Goal: Information Seeking & Learning: Learn about a topic

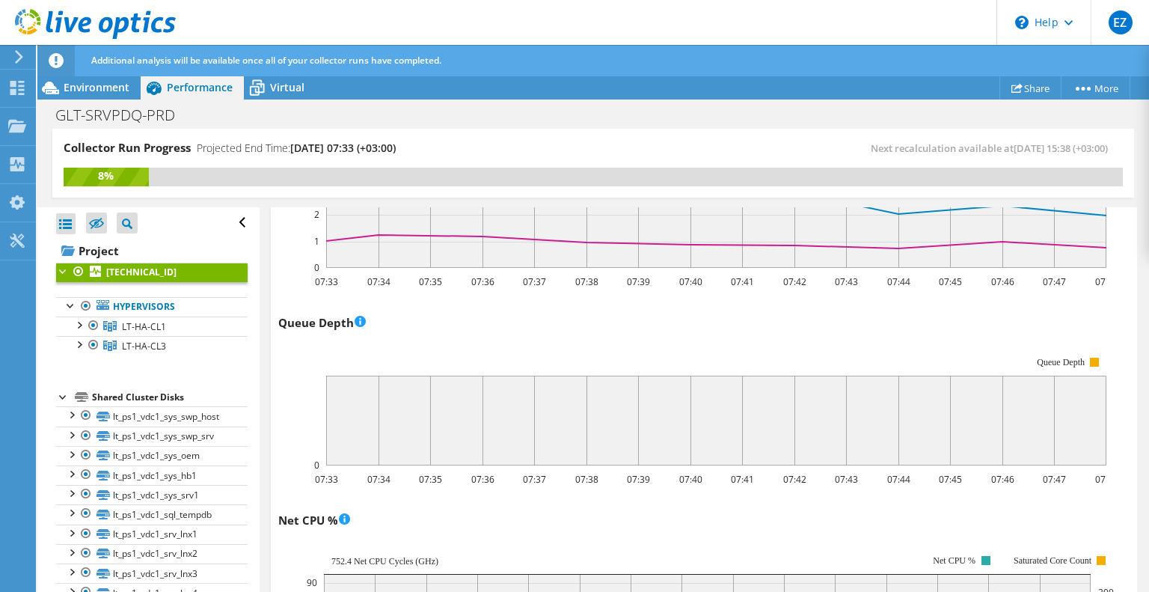
scroll to position [940, 0]
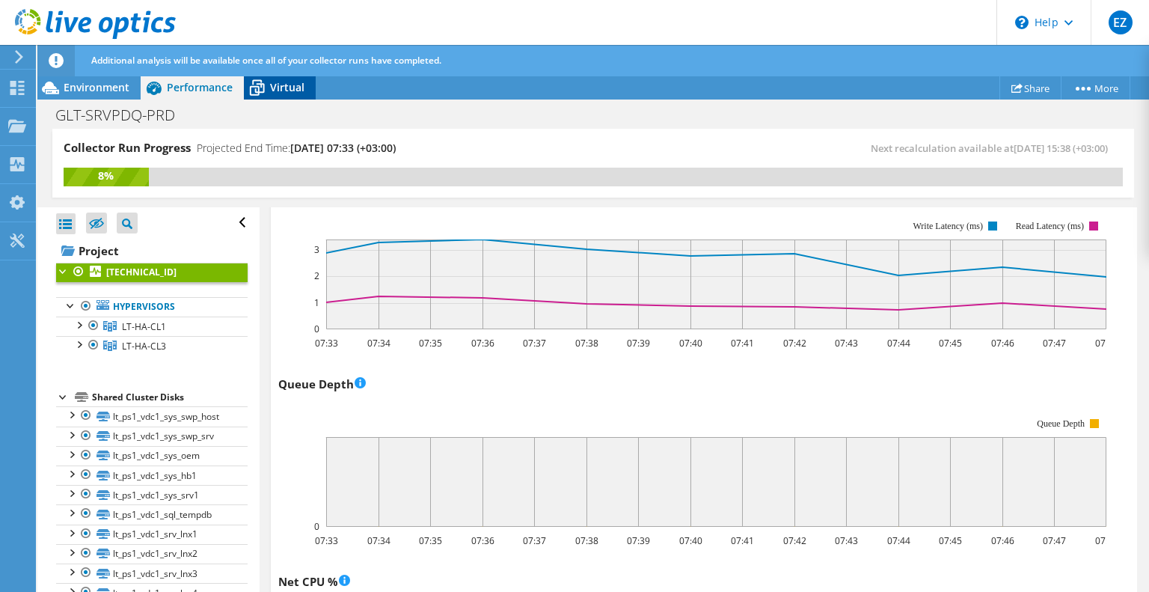
click at [302, 88] on span "Virtual" at bounding box center [287, 87] width 34 height 14
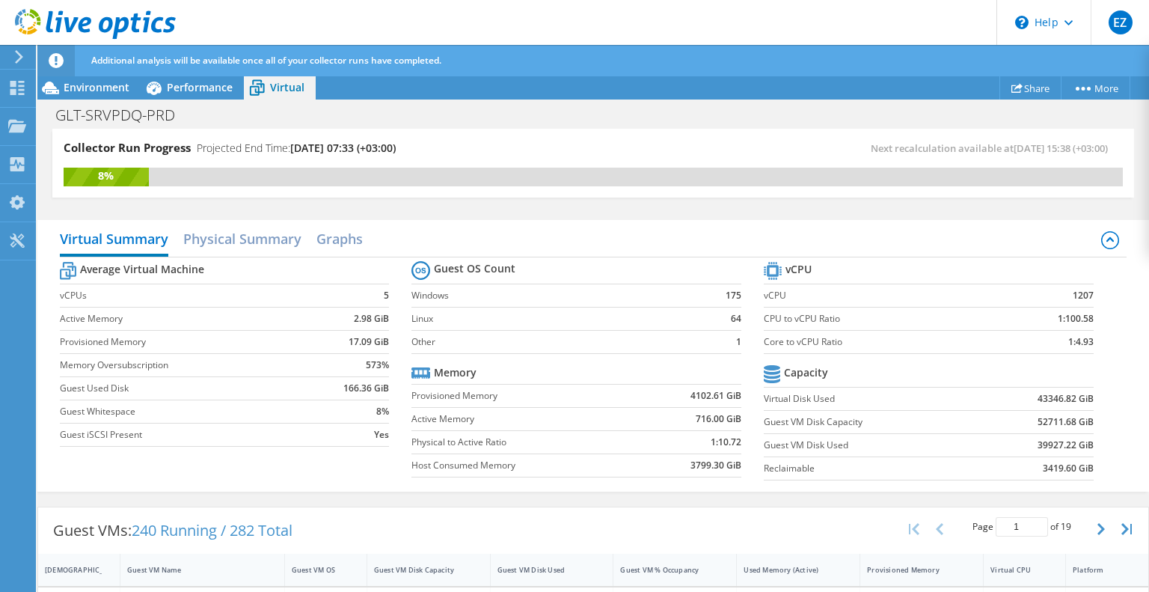
click at [438, 292] on label "Windows" at bounding box center [555, 295] width 287 height 15
click at [240, 239] on h2 "Physical Summary" at bounding box center [242, 240] width 118 height 33
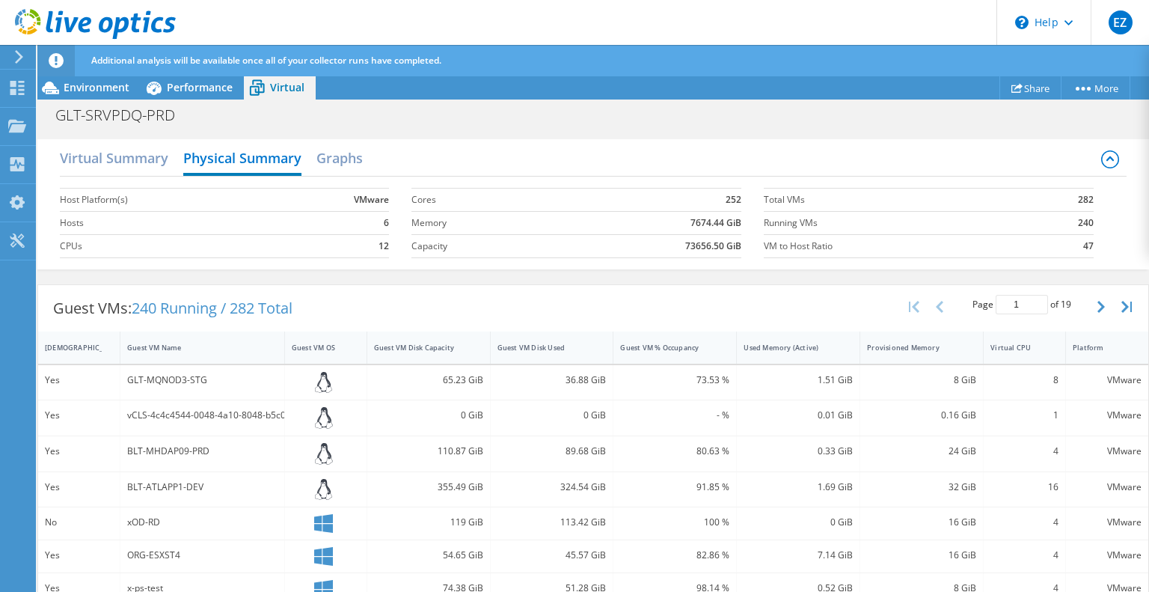
scroll to position [0, 0]
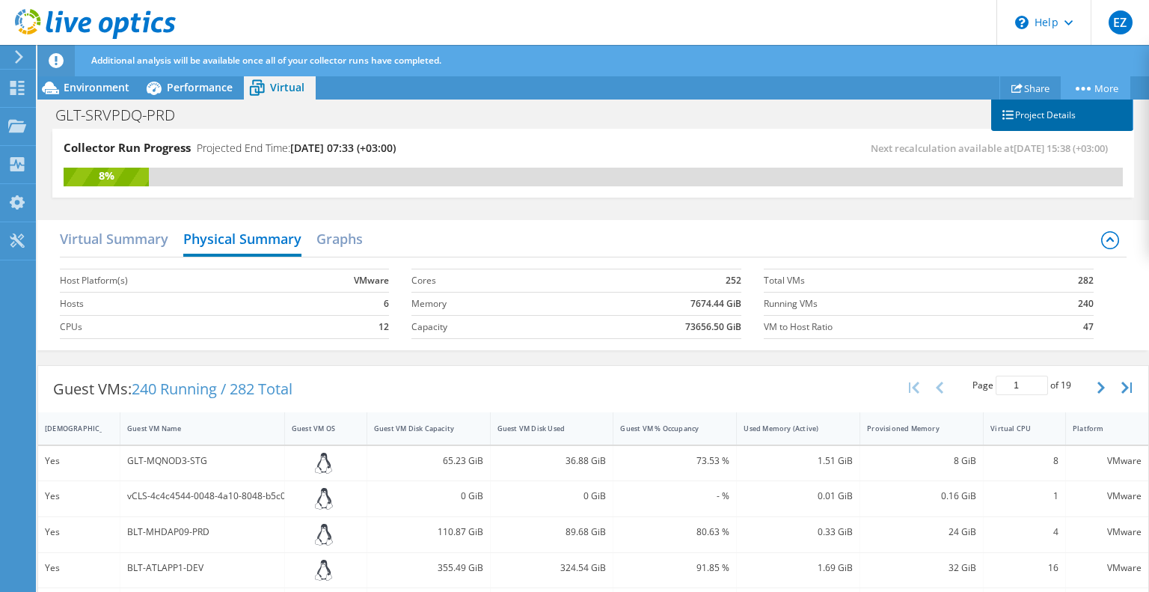
click at [1045, 114] on link "Project Details" at bounding box center [1062, 115] width 142 height 31
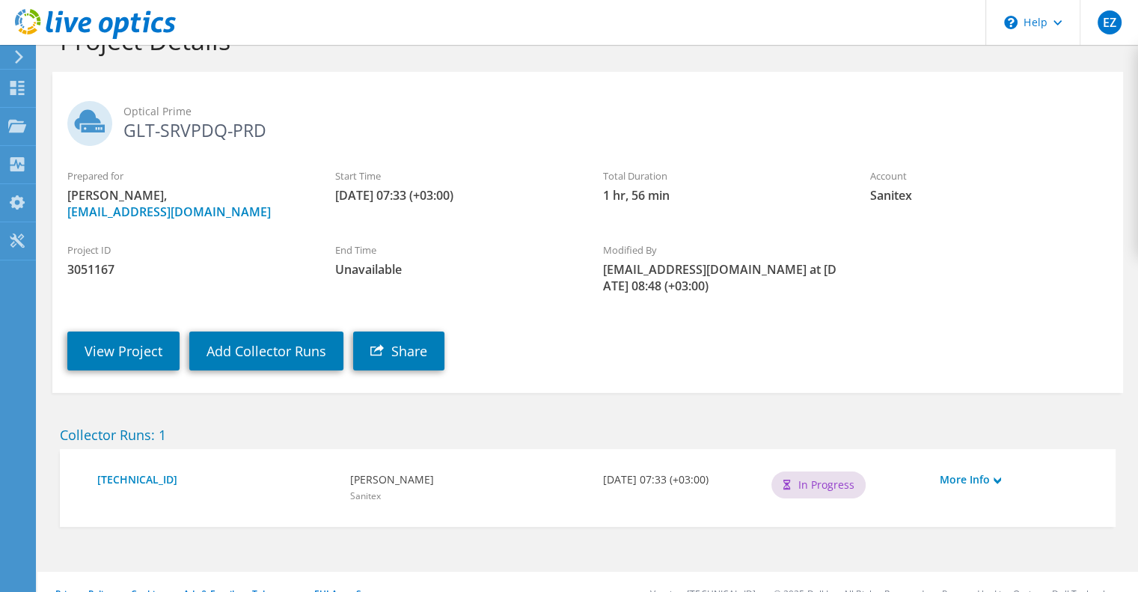
scroll to position [69, 0]
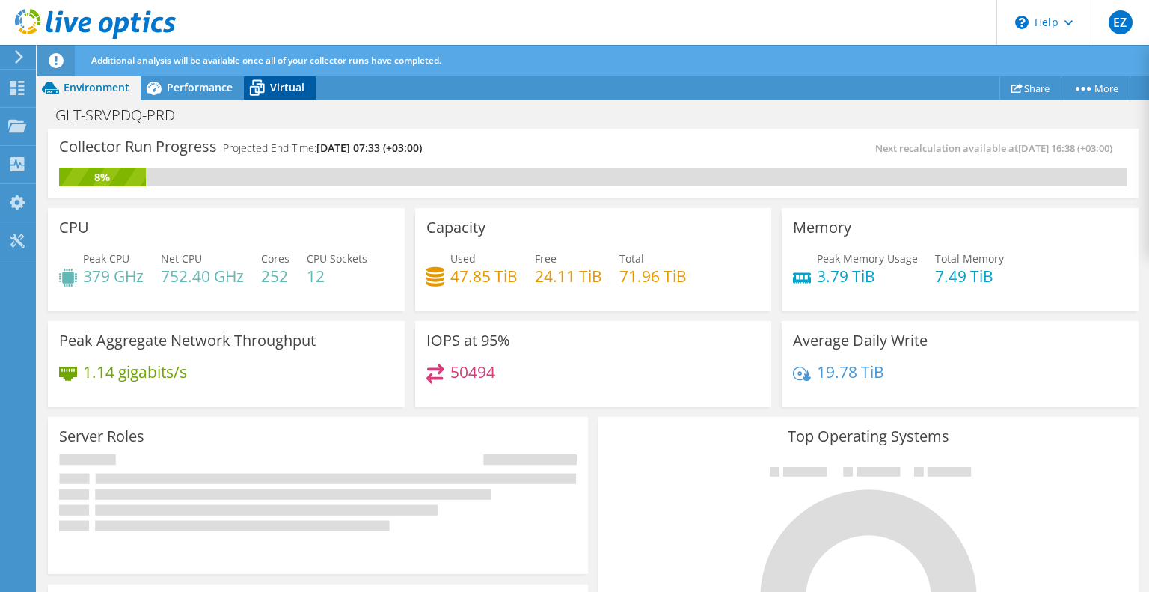
click at [280, 90] on span "Virtual" at bounding box center [287, 87] width 34 height 14
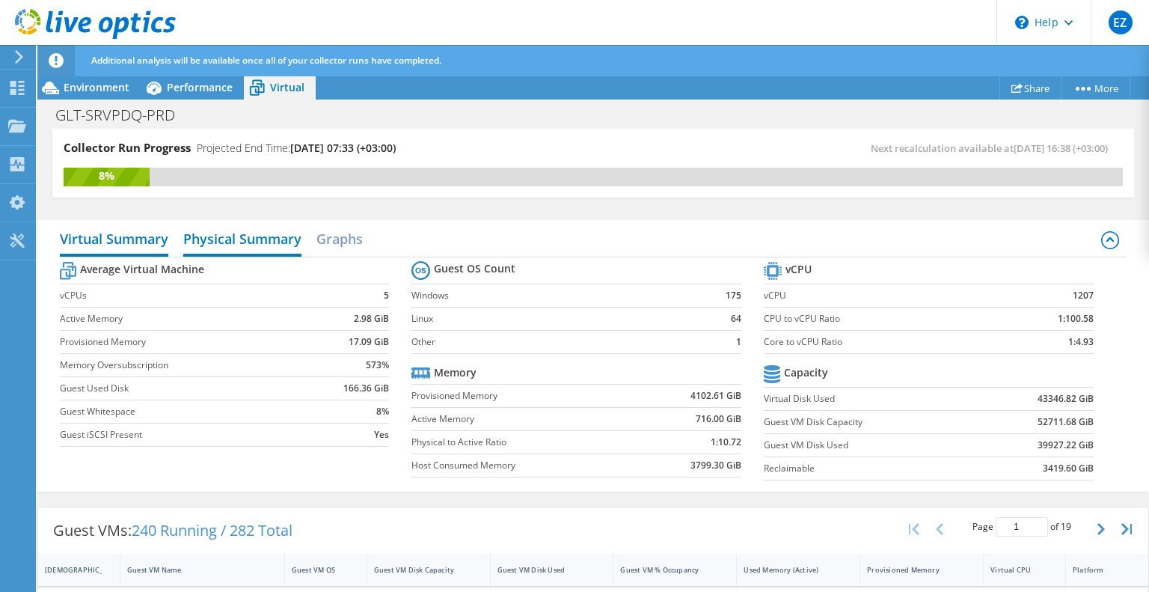
drag, startPoint x: 274, startPoint y: 247, endPoint x: 281, endPoint y: 248, distance: 7.5
click at [274, 248] on h2 "Physical Summary" at bounding box center [242, 240] width 118 height 33
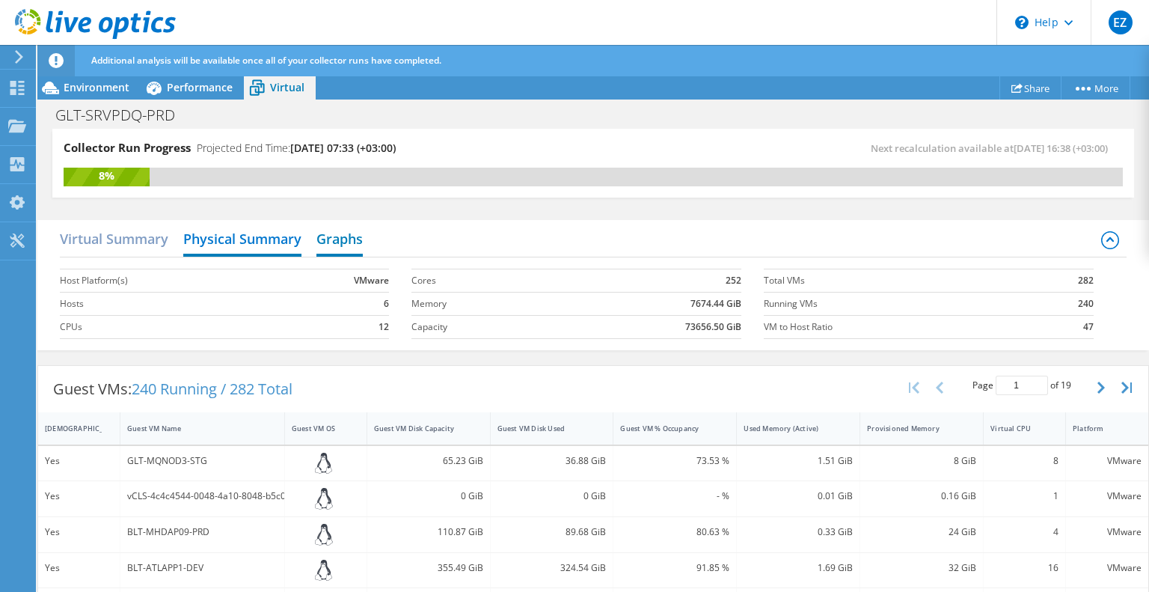
click at [340, 241] on h2 "Graphs" at bounding box center [340, 240] width 46 height 33
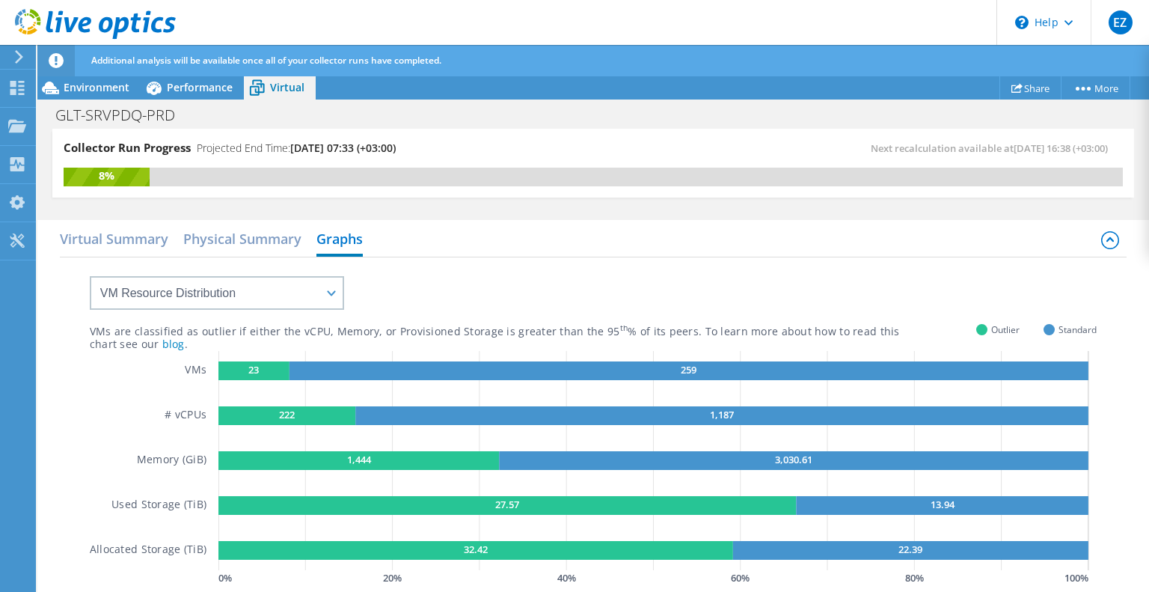
scroll to position [75, 0]
click at [491, 367] on rect at bounding box center [689, 370] width 799 height 19
click at [287, 290] on select "VM Resource Distribution Provisioning Contrast Over Provisioning" at bounding box center [217, 293] width 254 height 34
click at [90, 276] on select "VM Resource Distribution Provisioning Contrast Over Provisioning" at bounding box center [217, 293] width 254 height 34
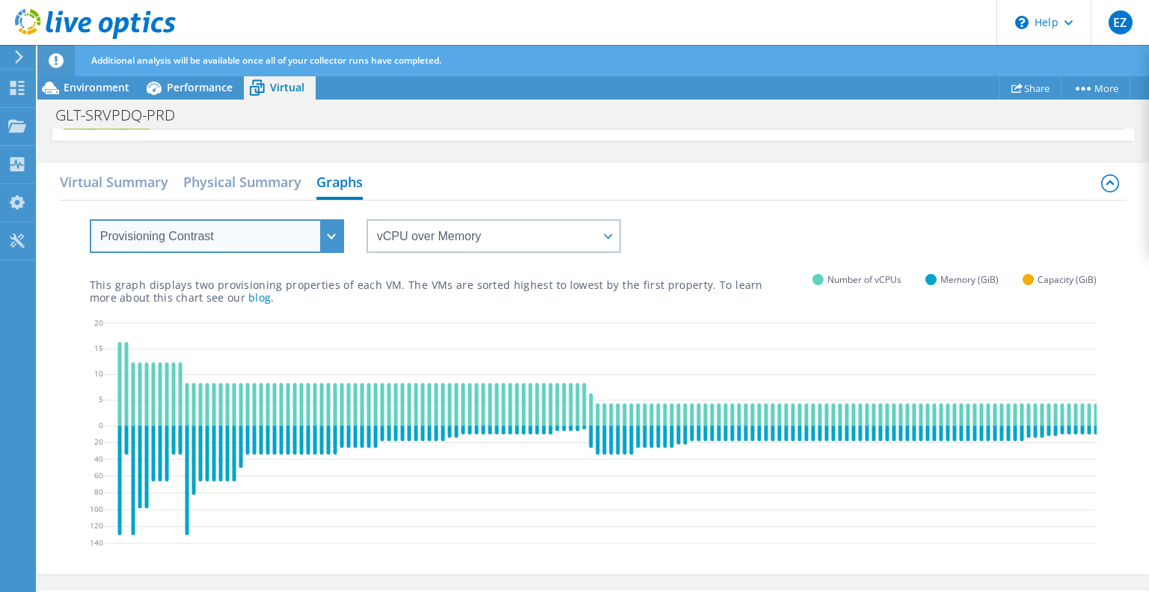
scroll to position [0, 0]
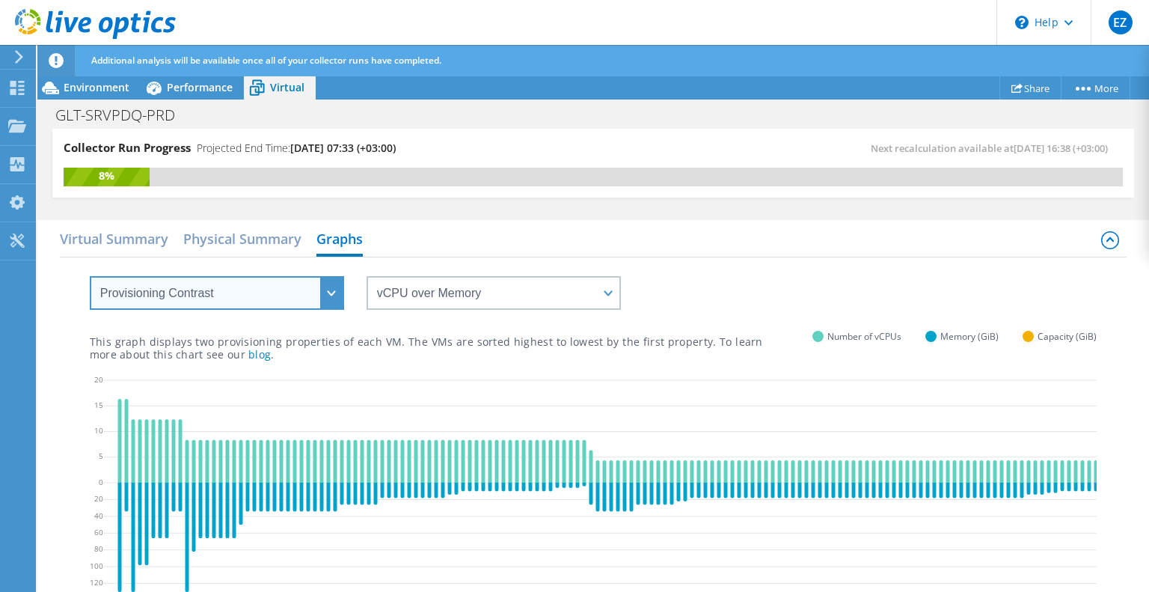
click at [288, 293] on select "VM Resource Distribution Provisioning Contrast Over Provisioning" at bounding box center [217, 293] width 254 height 34
click at [90, 276] on select "VM Resource Distribution Provisioning Contrast Over Provisioning" at bounding box center [217, 293] width 254 height 34
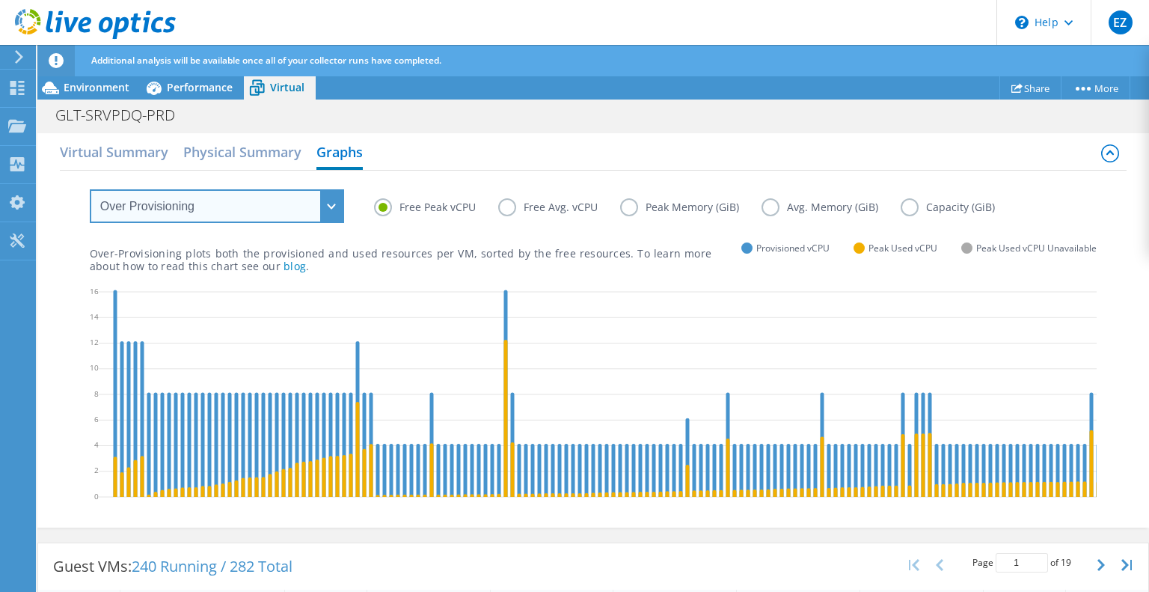
scroll to position [150, 0]
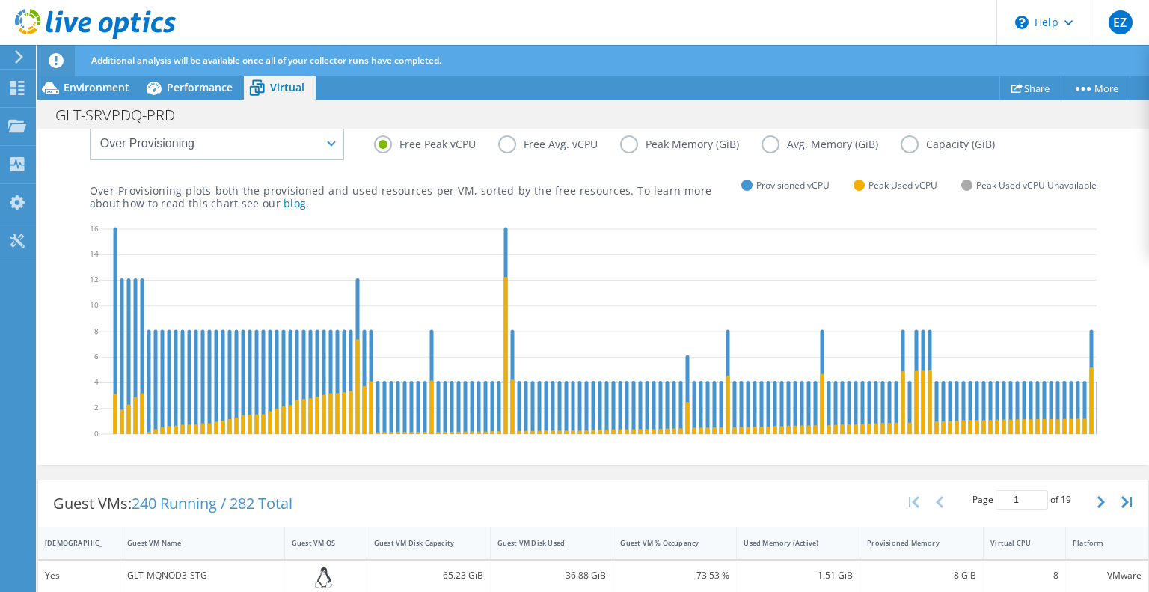
click at [508, 147] on label "Free Avg. vCPU" at bounding box center [559, 144] width 122 height 18
click at [0, 0] on input "Free Avg. vCPU" at bounding box center [0, 0] width 0 height 0
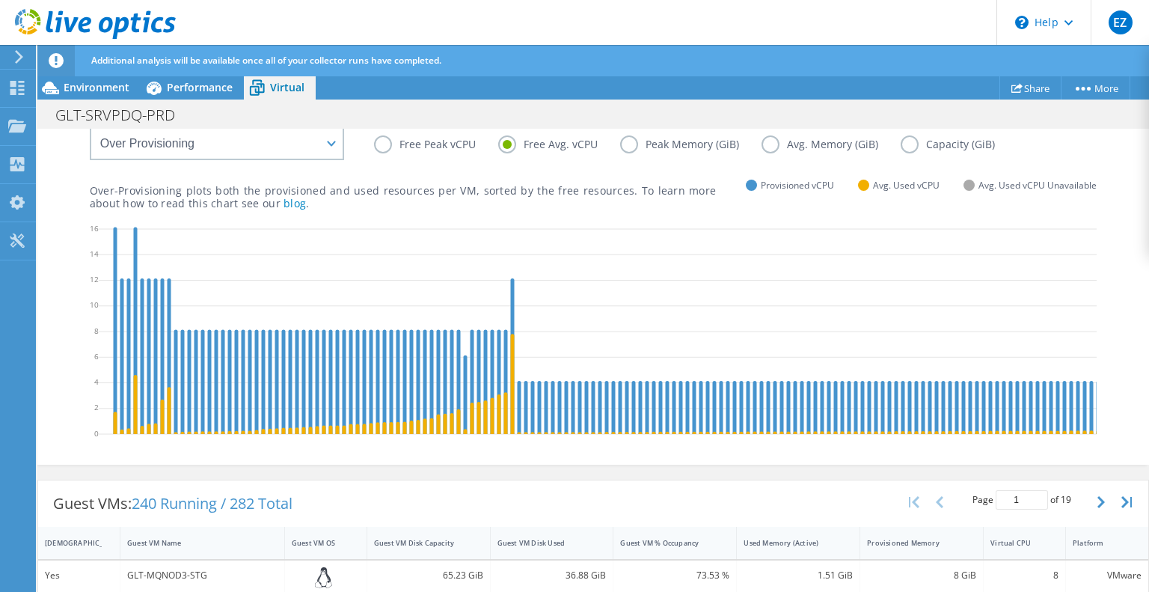
click at [632, 146] on label "Peak Memory (GiB)" at bounding box center [690, 144] width 141 height 18
click at [0, 0] on input "Peak Memory (GiB)" at bounding box center [0, 0] width 0 height 0
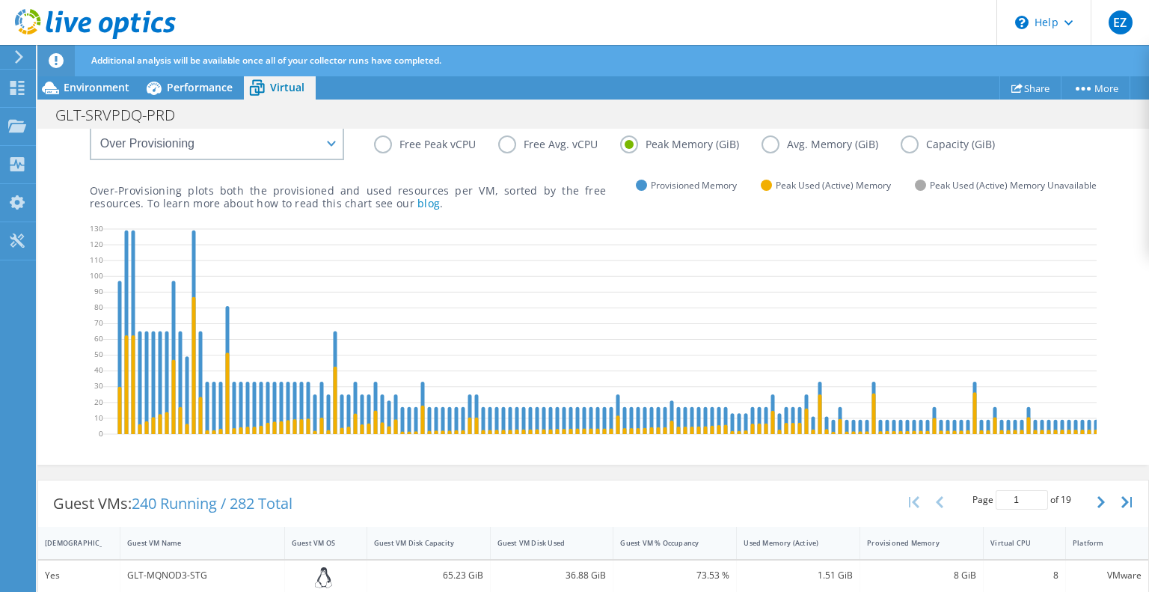
click at [767, 147] on label "Avg. Memory (GiB)" at bounding box center [831, 144] width 139 height 18
click at [0, 0] on input "Avg. Memory (GiB)" at bounding box center [0, 0] width 0 height 0
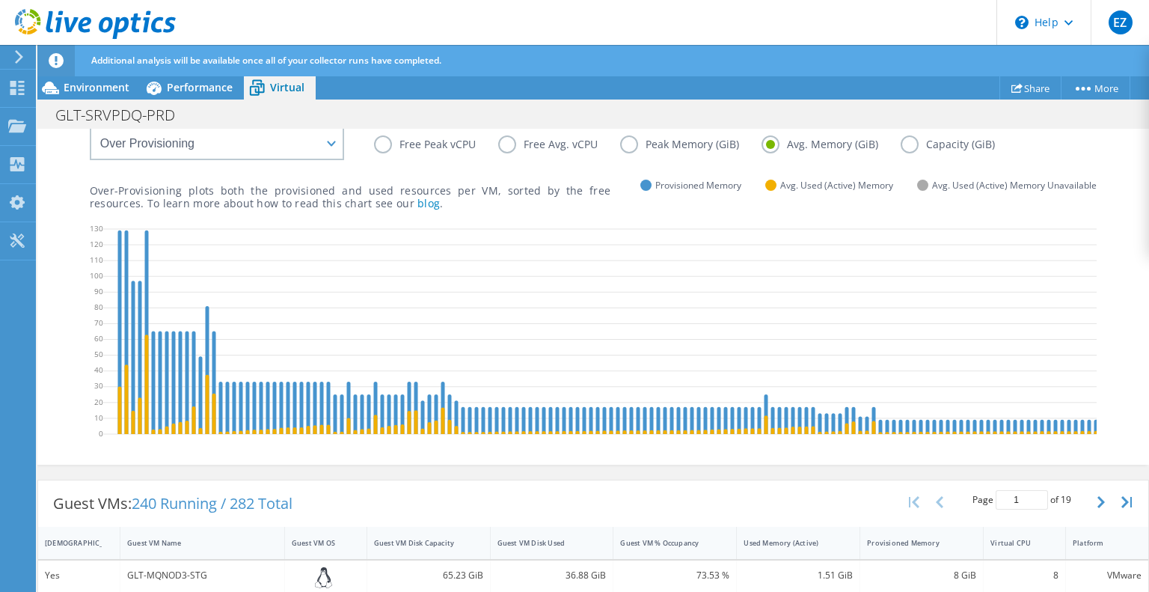
click at [913, 141] on label "Capacity (GiB)" at bounding box center [959, 144] width 117 height 18
click at [0, 0] on input "Capacity (GiB)" at bounding box center [0, 0] width 0 height 0
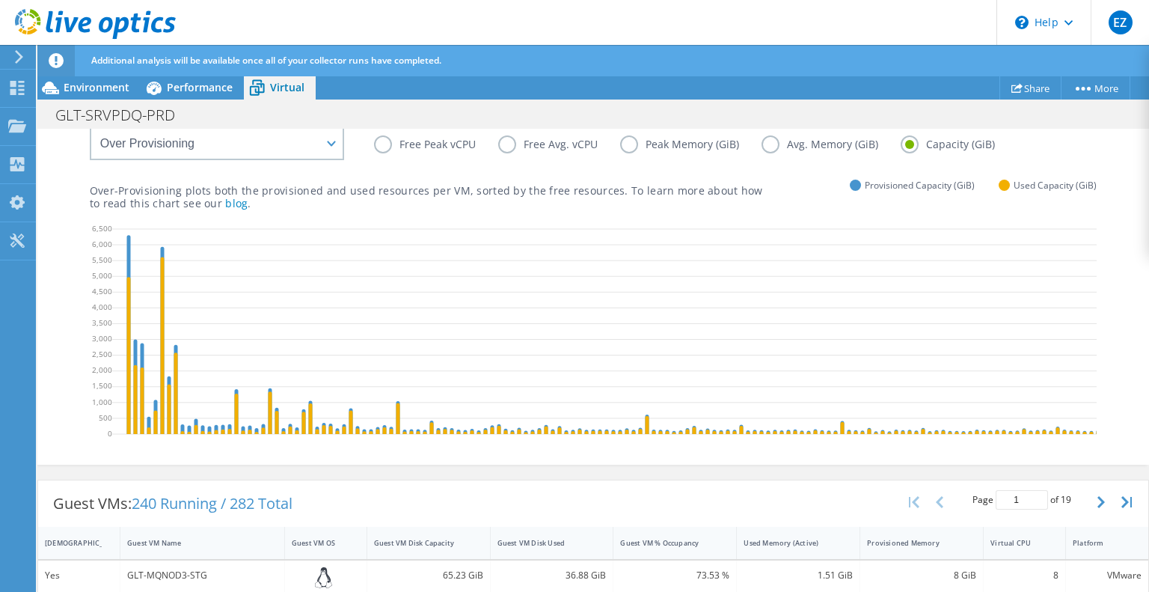
scroll to position [0, 0]
click at [329, 136] on select "VM Resource Distribution Provisioning Contrast Over Provisioning" at bounding box center [217, 143] width 254 height 34
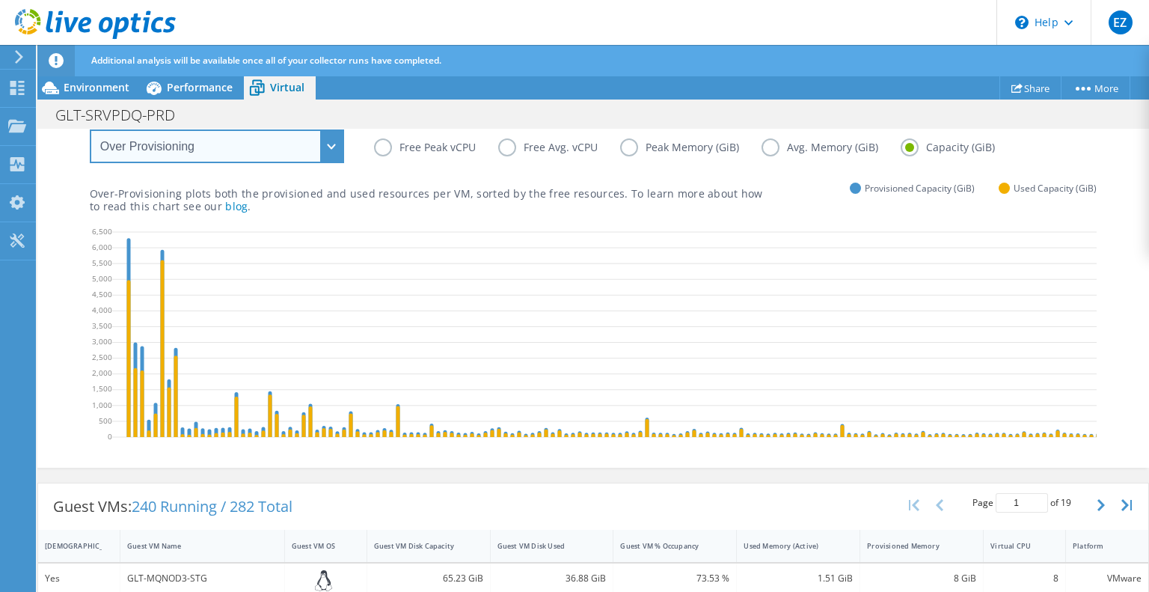
select select "VM Resource Distribution"
click at [90, 129] on select "VM Resource Distribution Provisioning Contrast Over Provisioning" at bounding box center [217, 146] width 254 height 34
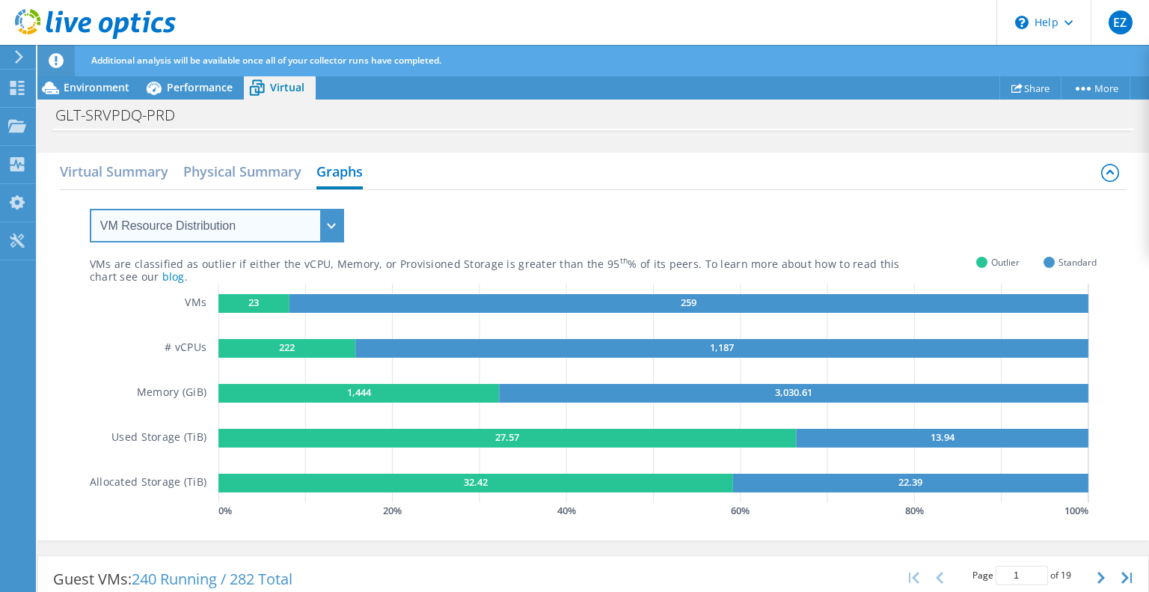
scroll to position [0, 0]
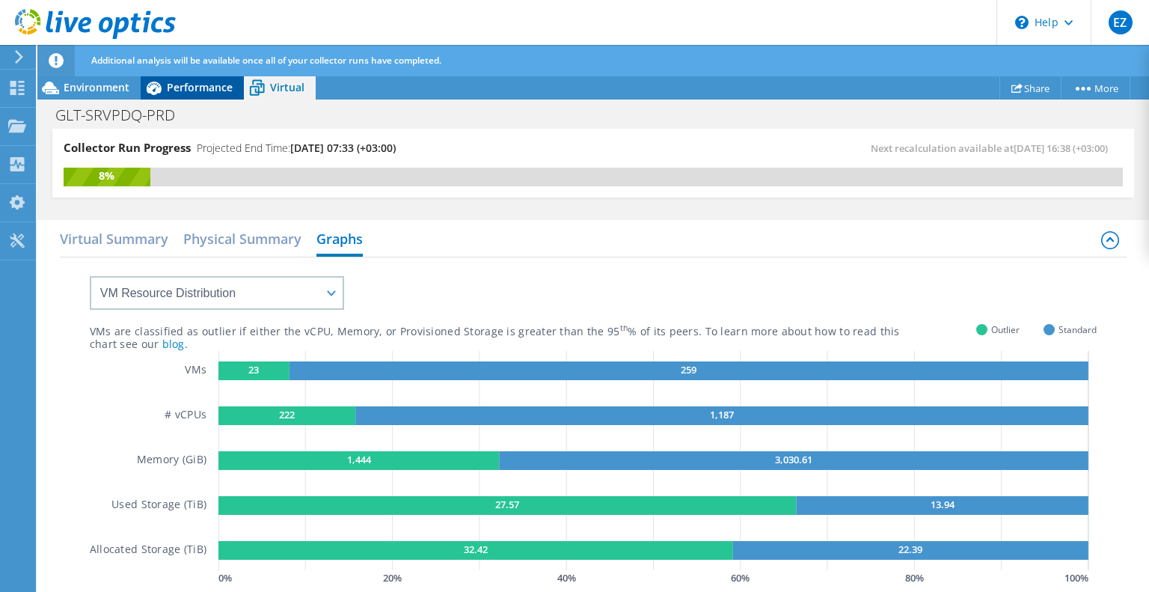
click at [195, 88] on span "Performance" at bounding box center [200, 87] width 66 height 14
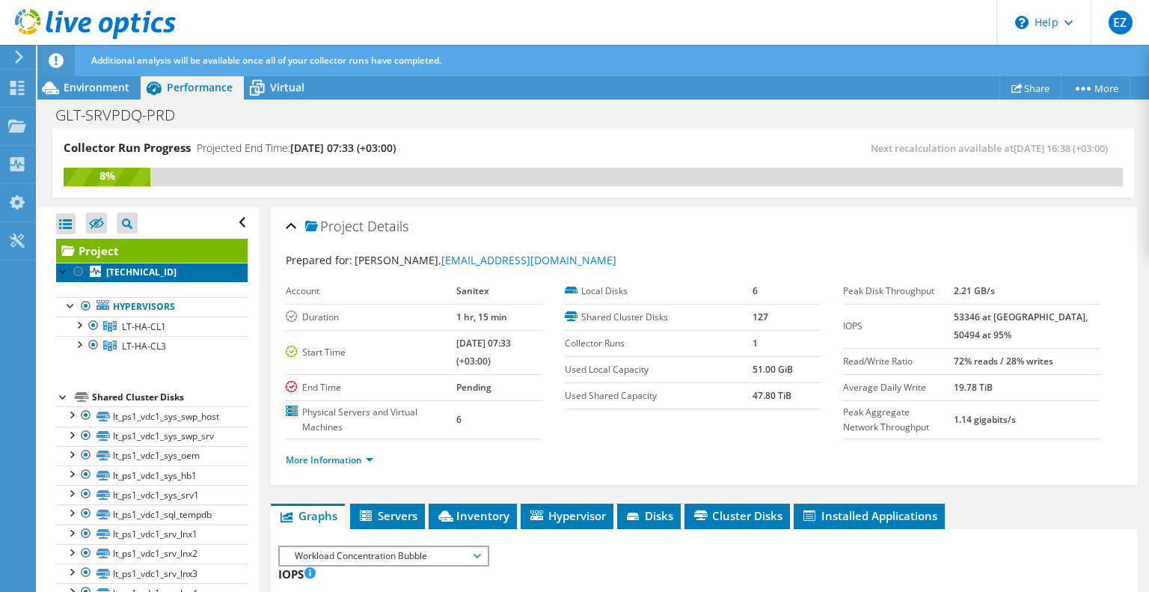
click at [123, 269] on b "[TECHNICAL_ID]" at bounding box center [141, 272] width 70 height 13
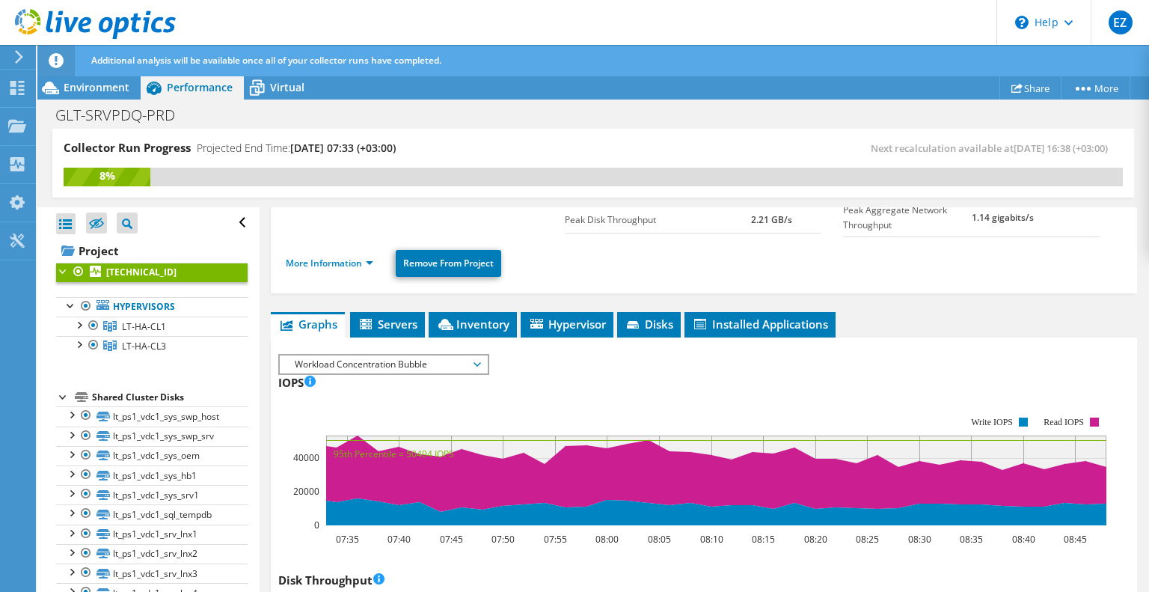
scroll to position [224, 0]
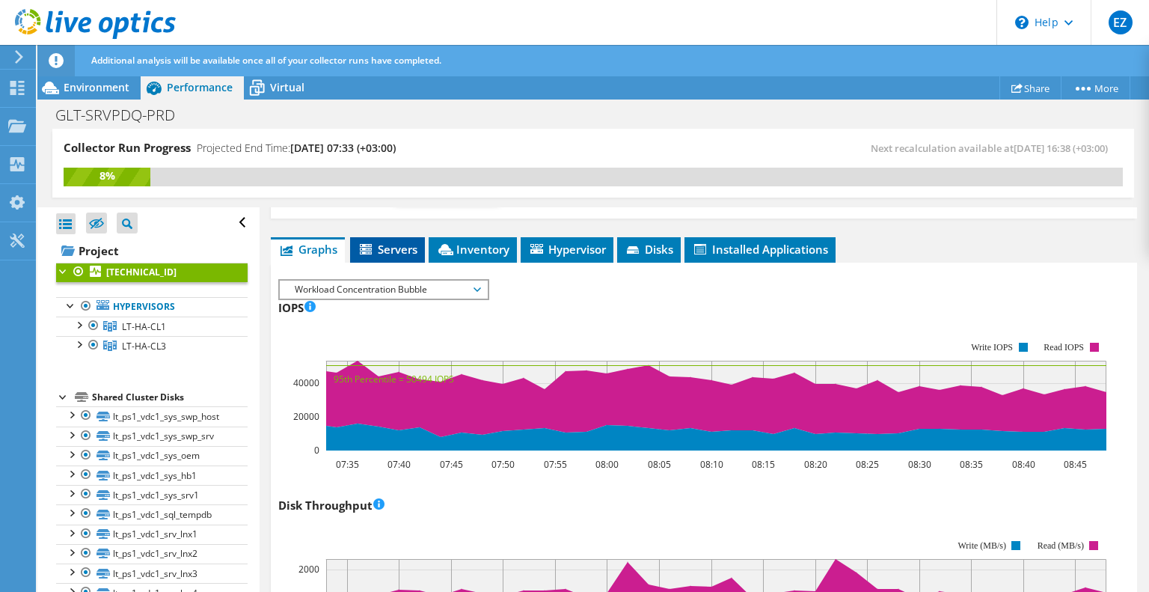
click at [373, 247] on icon at bounding box center [367, 250] width 15 height 13
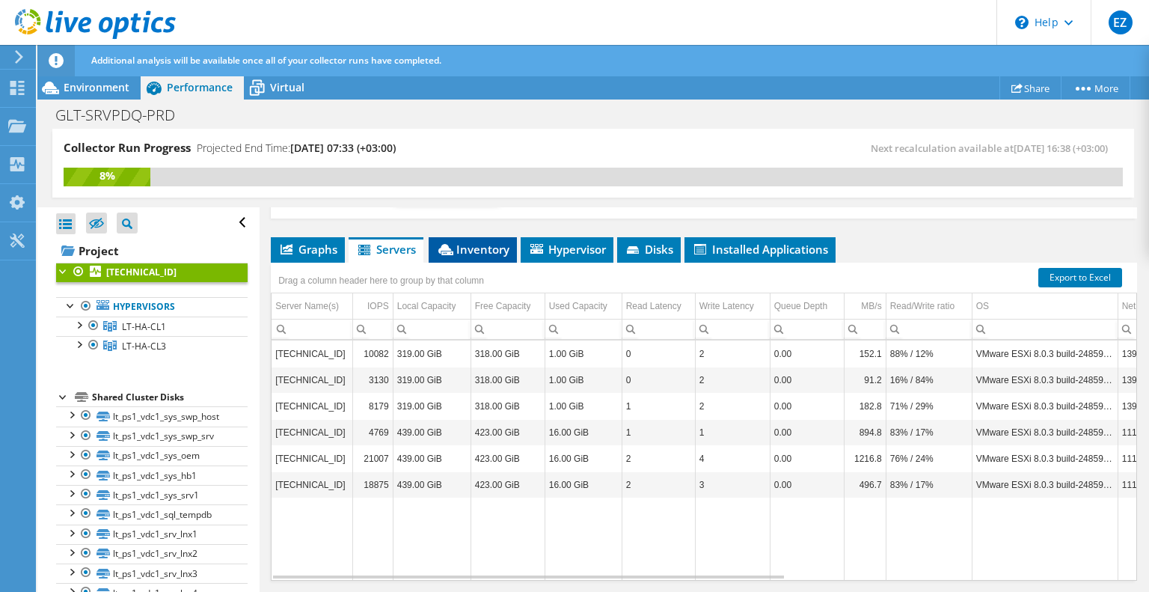
click at [490, 246] on span "Inventory" at bounding box center [472, 249] width 73 height 15
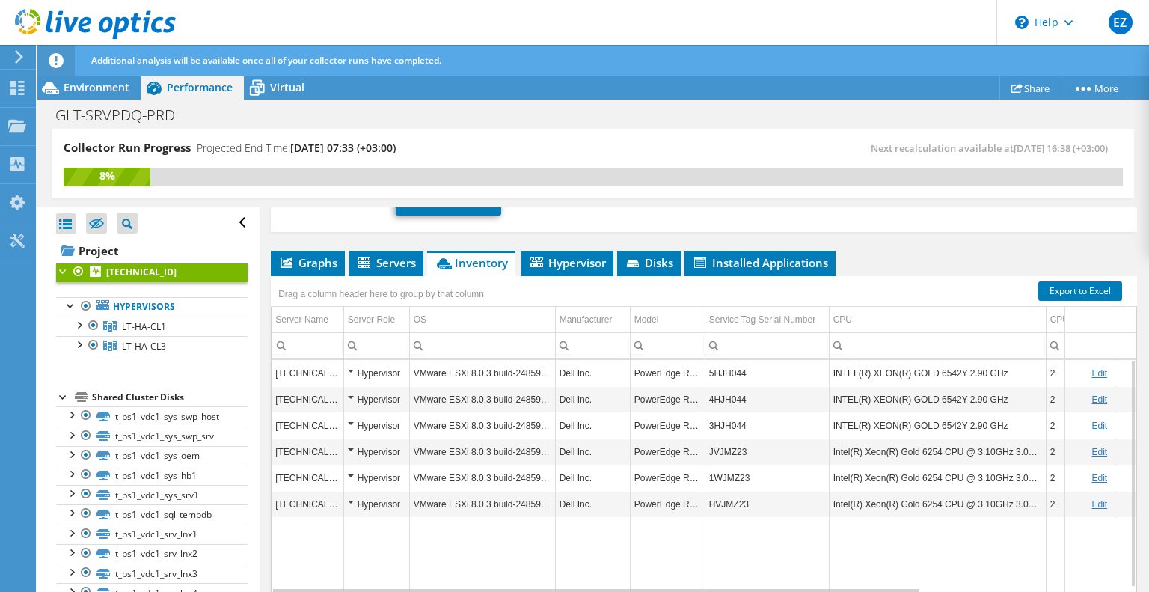
scroll to position [192, 0]
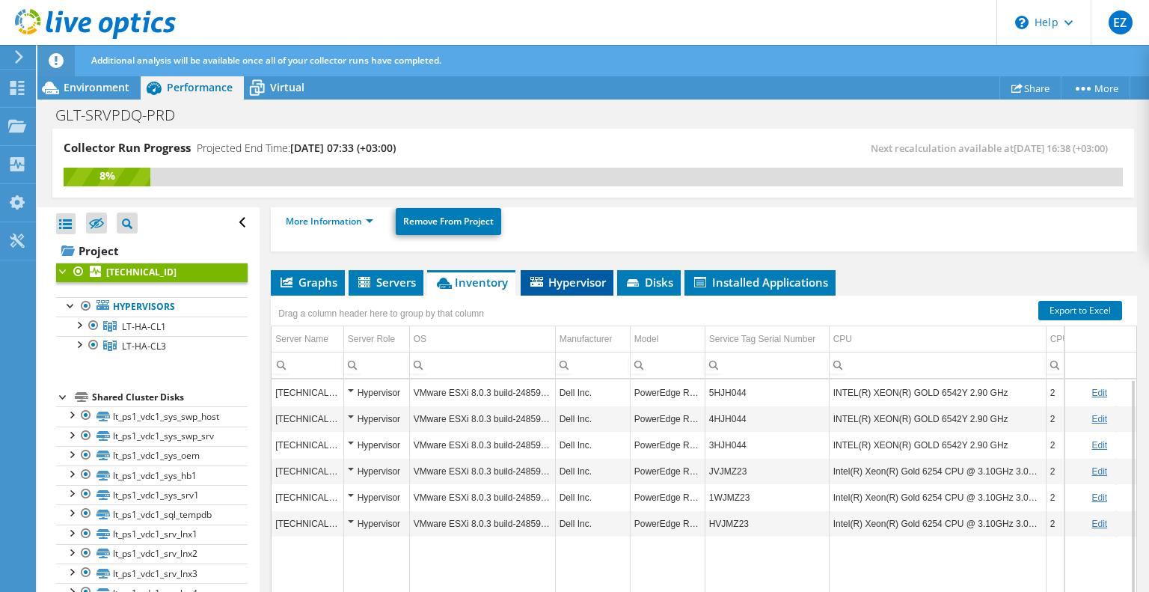
click at [576, 275] on span "Hypervisor" at bounding box center [567, 282] width 78 height 15
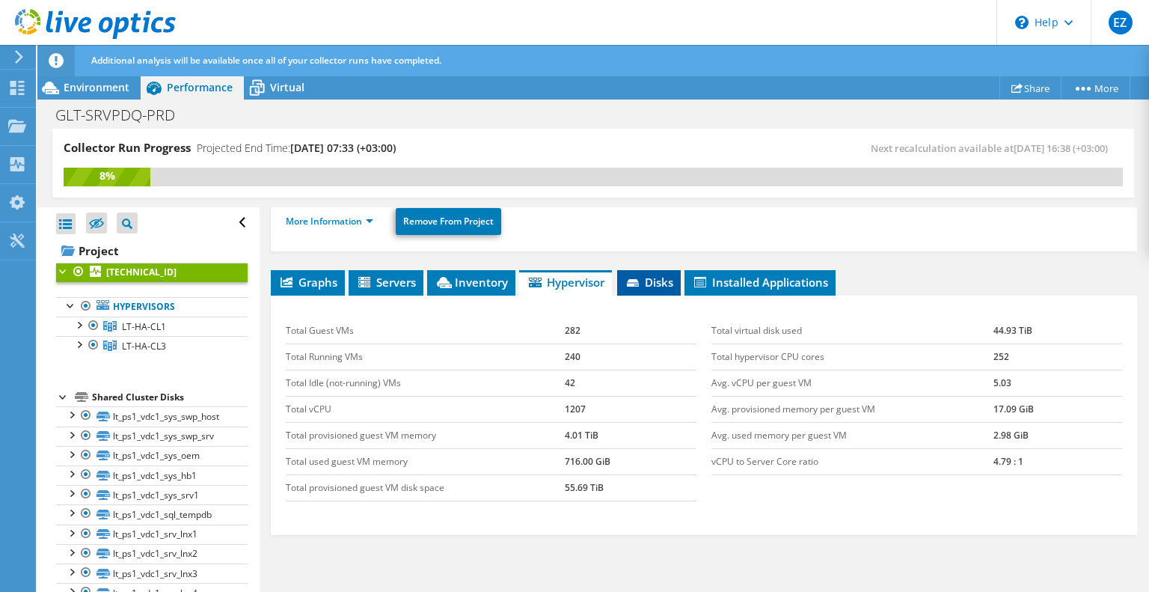
click at [655, 283] on span "Disks" at bounding box center [649, 282] width 49 height 15
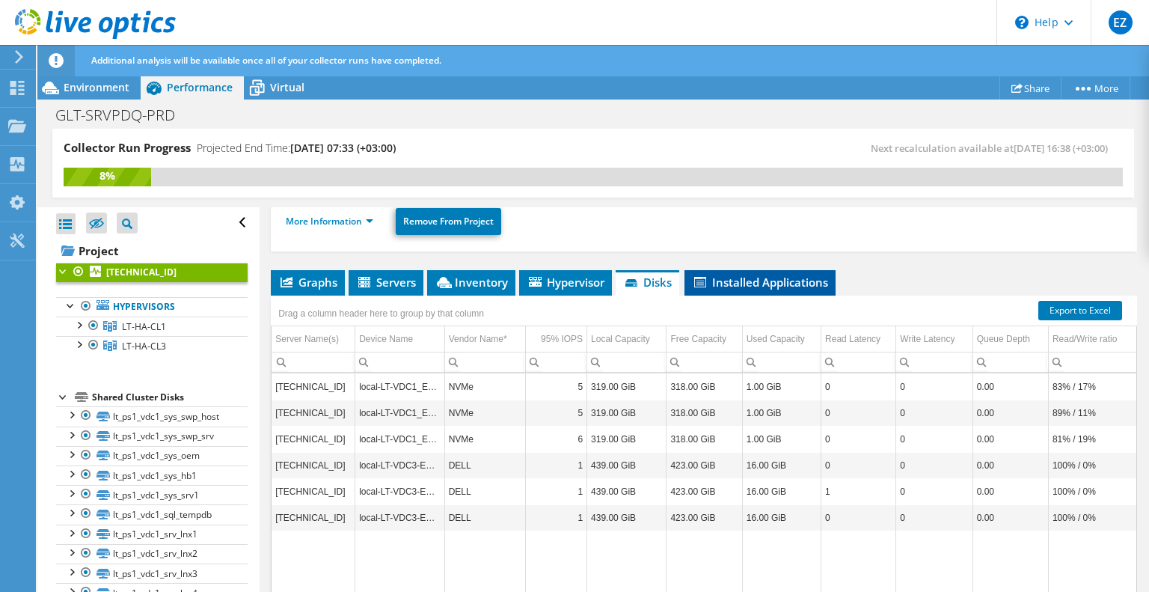
click at [771, 284] on span "Installed Applications" at bounding box center [760, 282] width 136 height 15
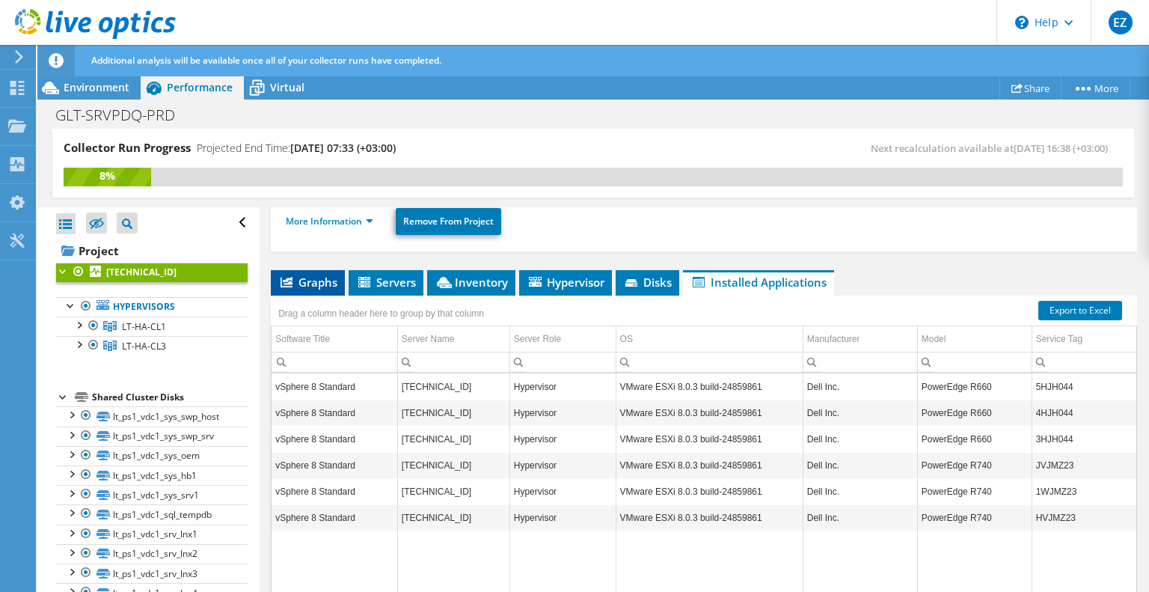
click at [302, 282] on span "Graphs" at bounding box center [307, 282] width 59 height 15
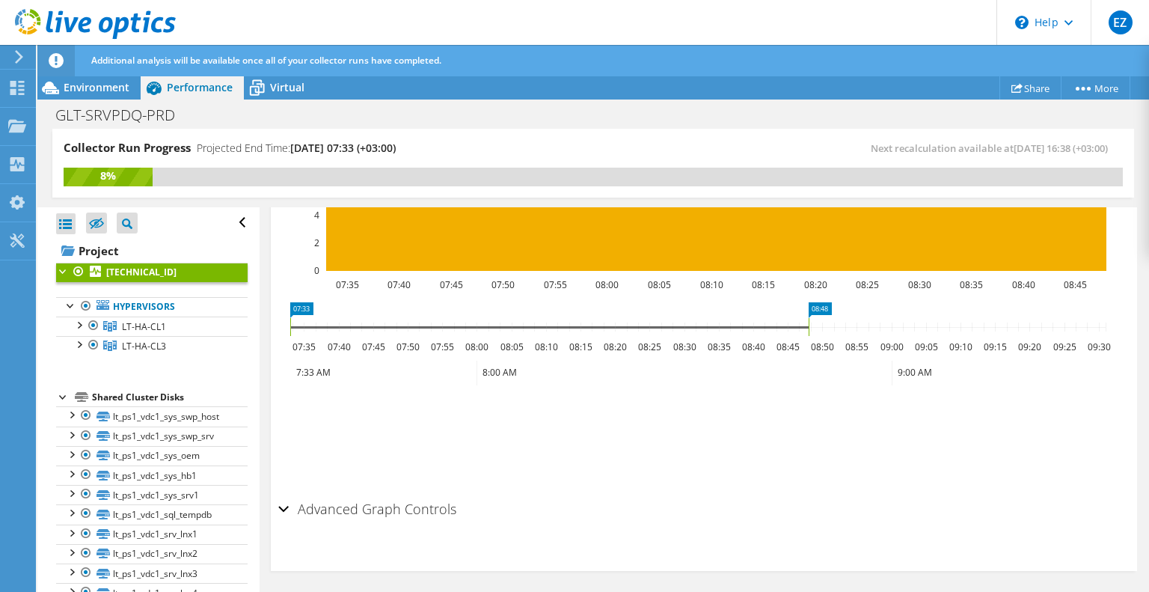
scroll to position [1987, 0]
click at [288, 505] on div "Advanced Graph Controls" at bounding box center [704, 510] width 852 height 32
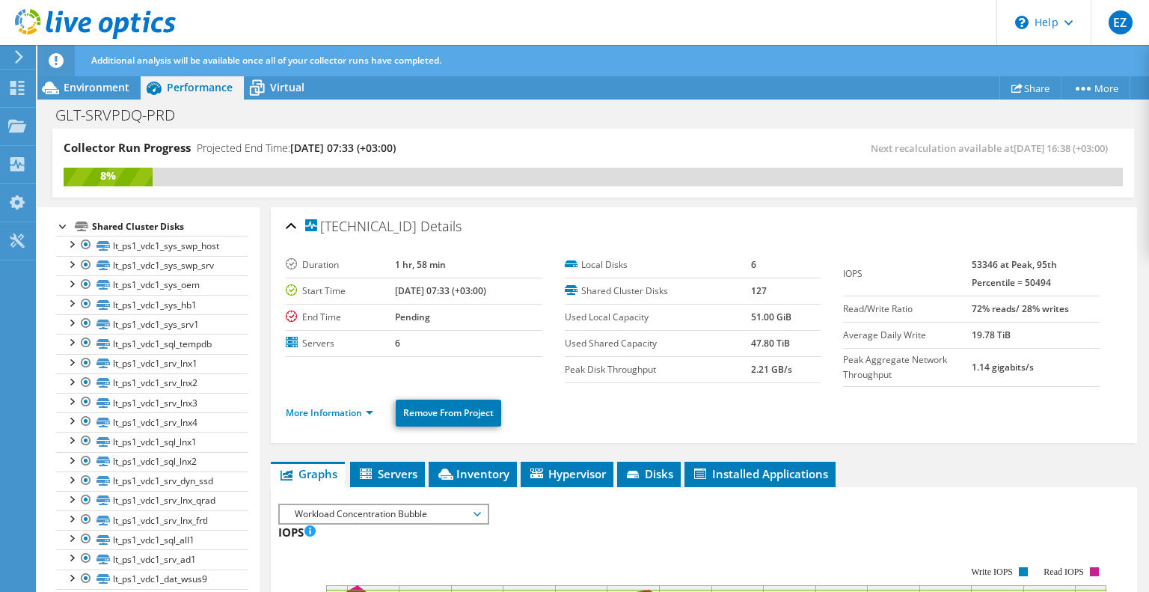
scroll to position [0, 0]
